Goal: Find specific page/section: Find specific page/section

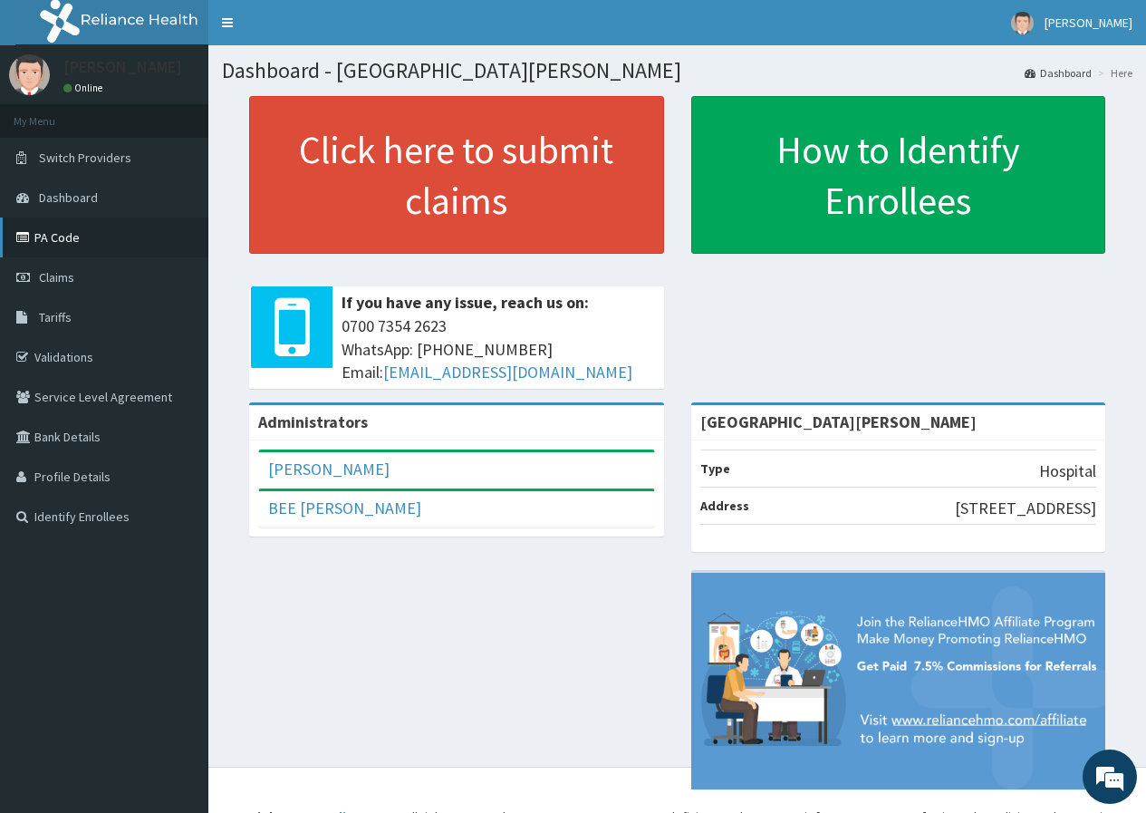
click at [51, 236] on link "PA Code" at bounding box center [104, 237] width 208 height 40
